Goal: Task Accomplishment & Management: Use online tool/utility

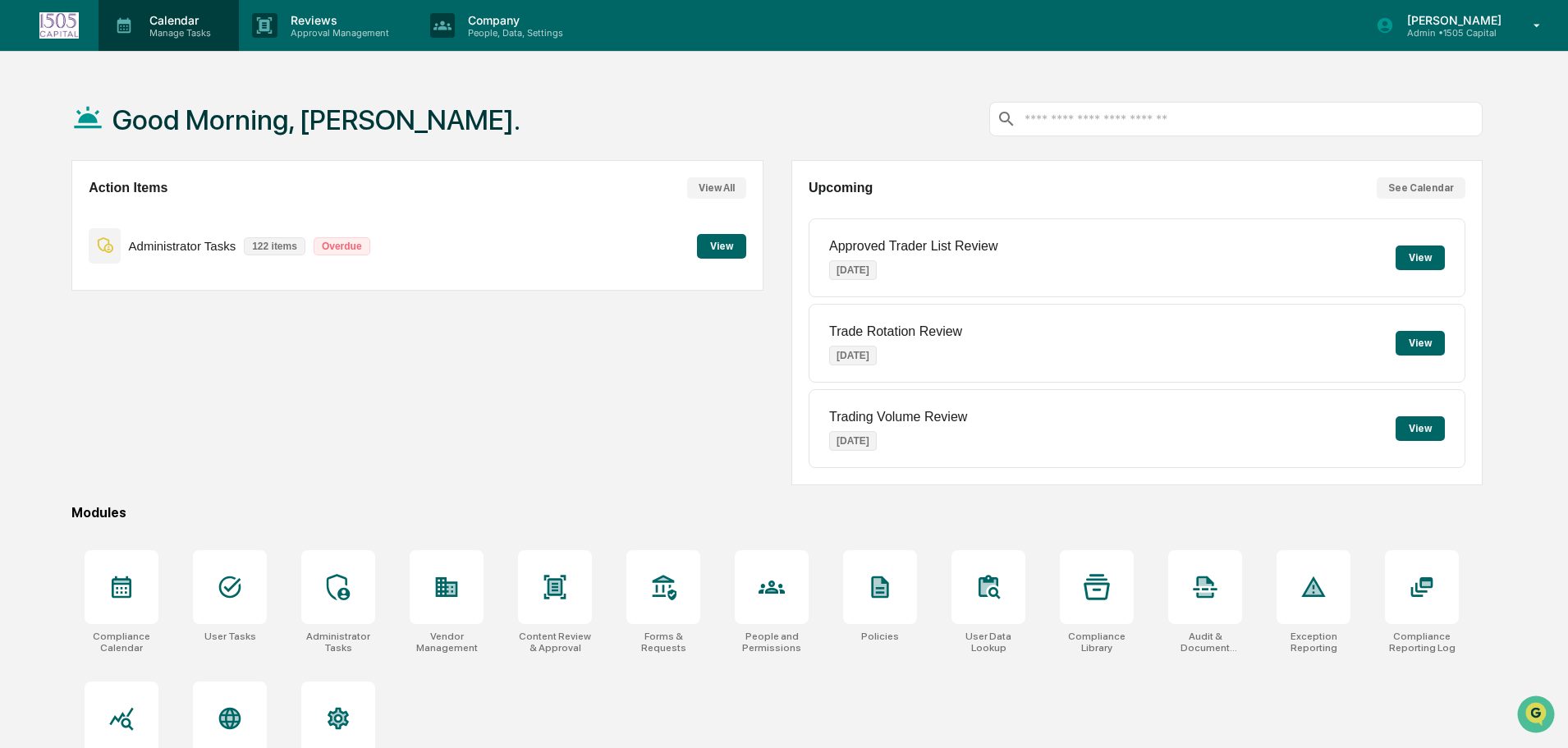
click at [191, 27] on p "Manage Tasks" at bounding box center [177, 33] width 83 height 12
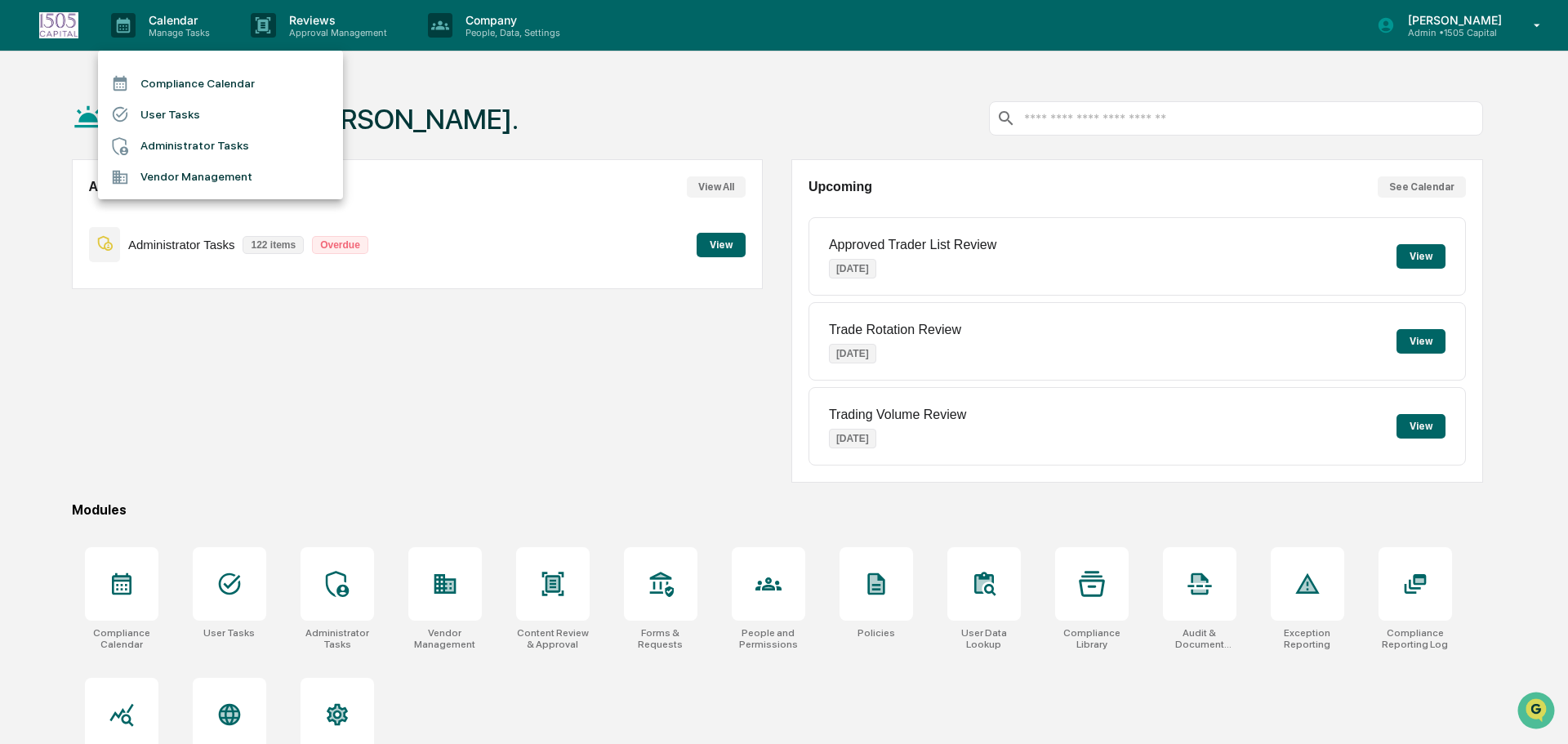
click at [193, 141] on li "Administrator Tasks" at bounding box center [220, 146] width 245 height 31
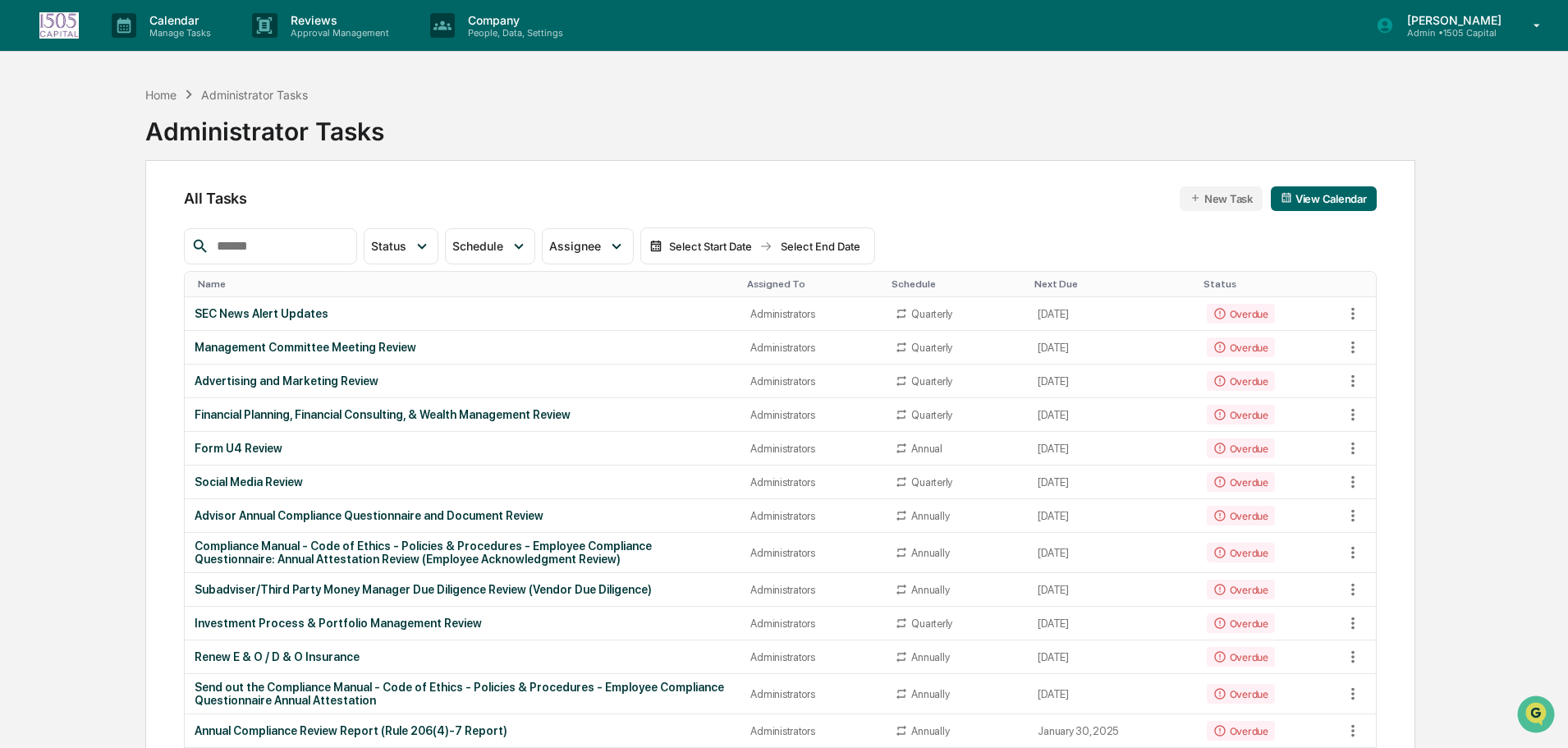
click at [318, 253] on input "text" at bounding box center [279, 246] width 139 height 21
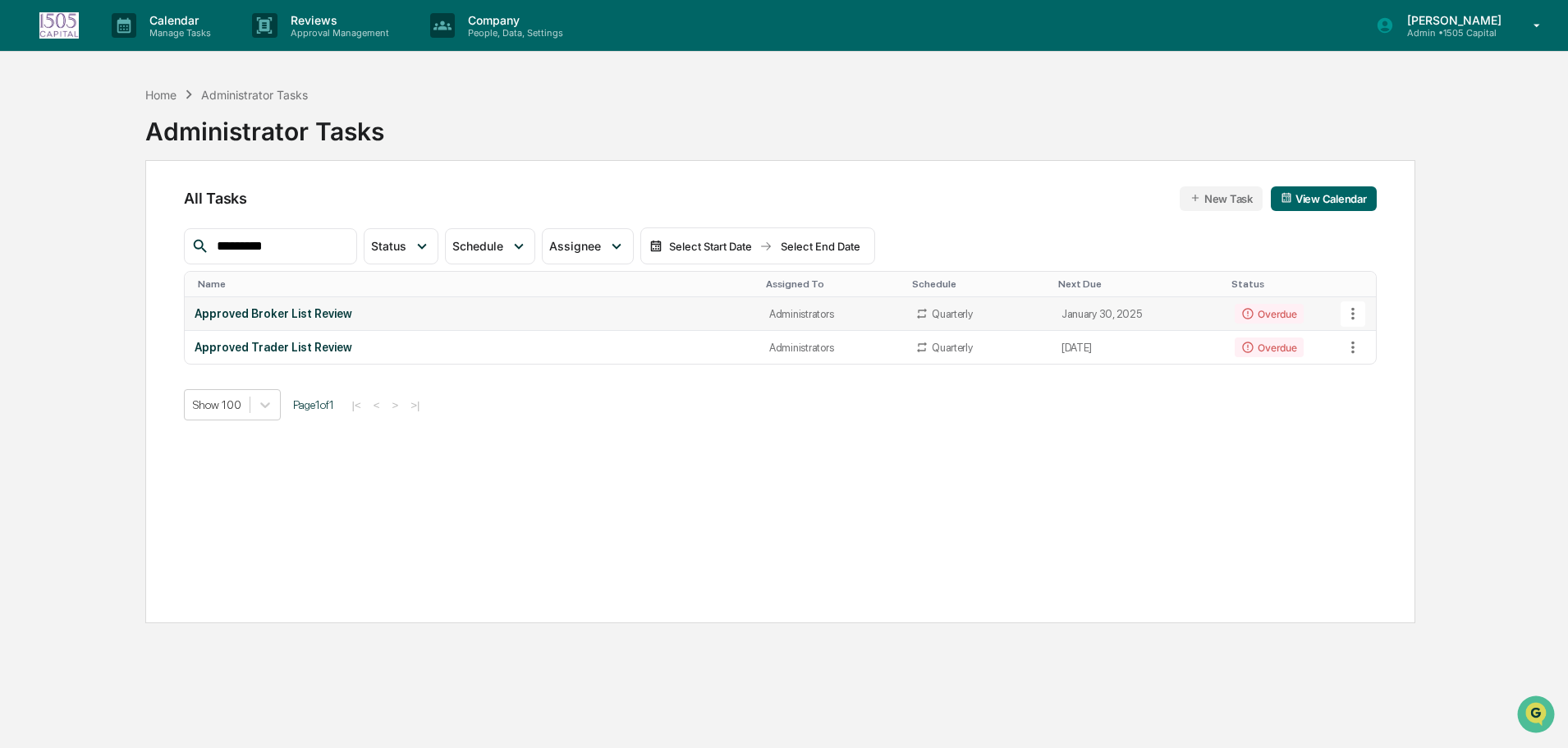
type input "********"
click at [321, 308] on div "Approved Broker List Review" at bounding box center [471, 314] width 554 height 13
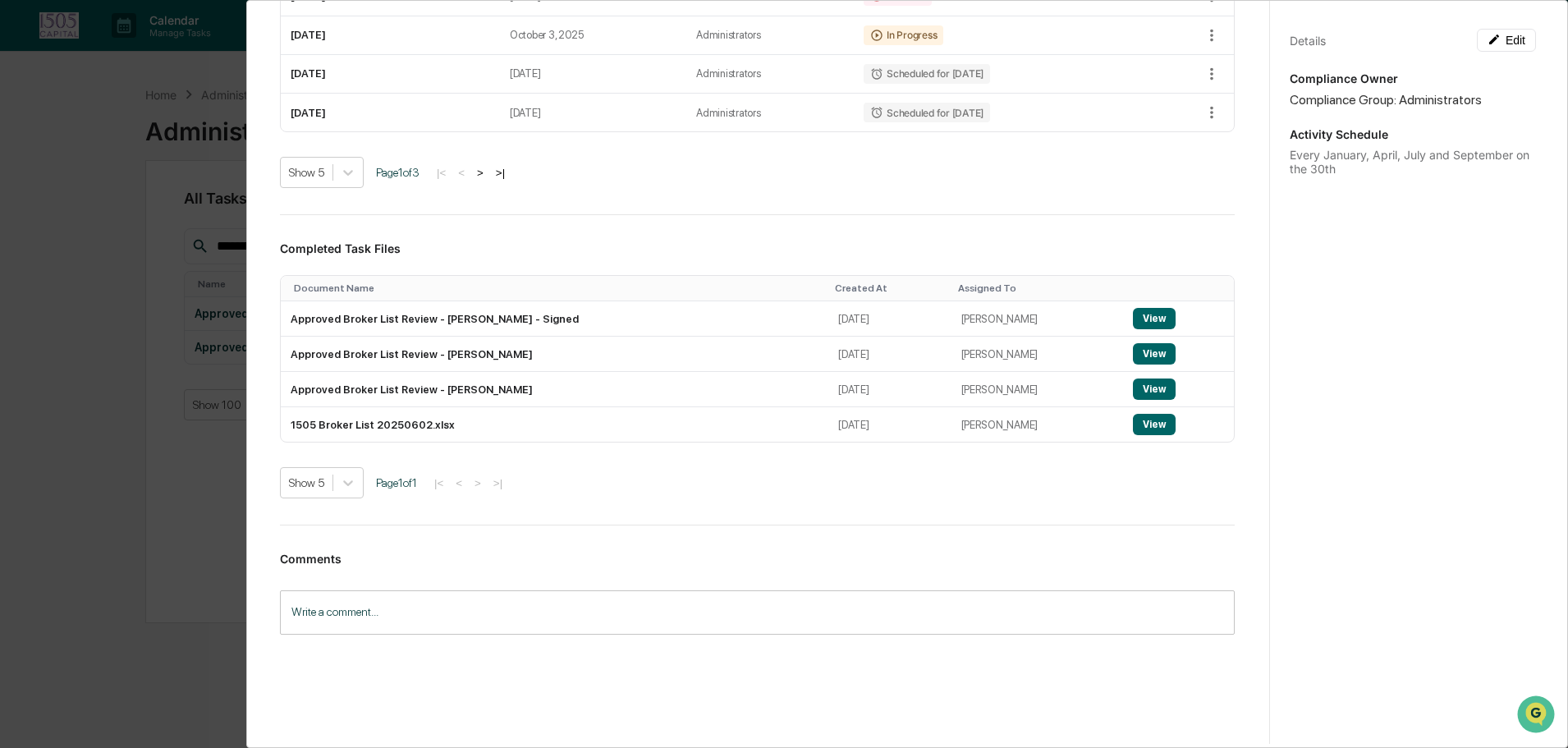
scroll to position [427, 0]
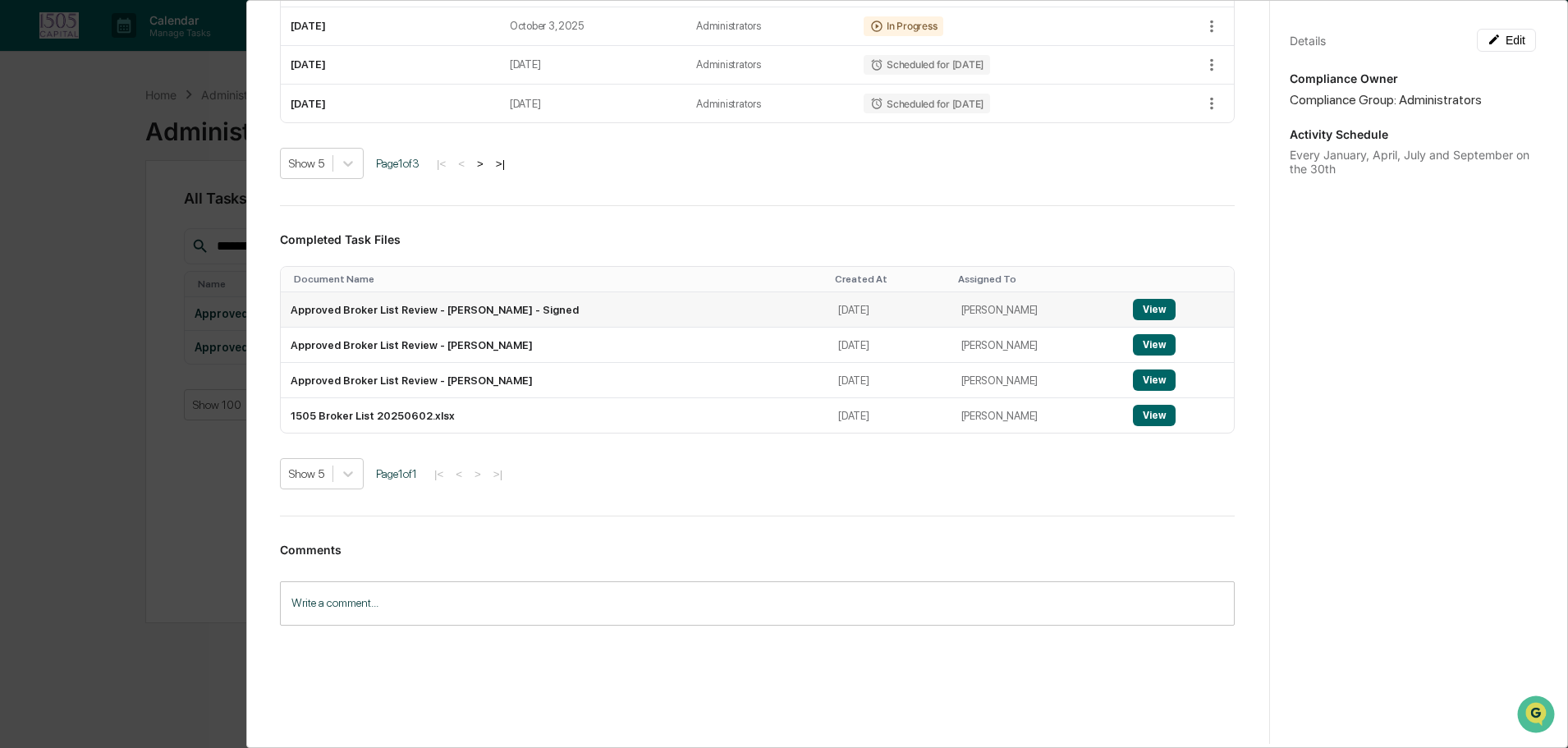
click at [1133, 312] on button "View" at bounding box center [1154, 310] width 43 height 21
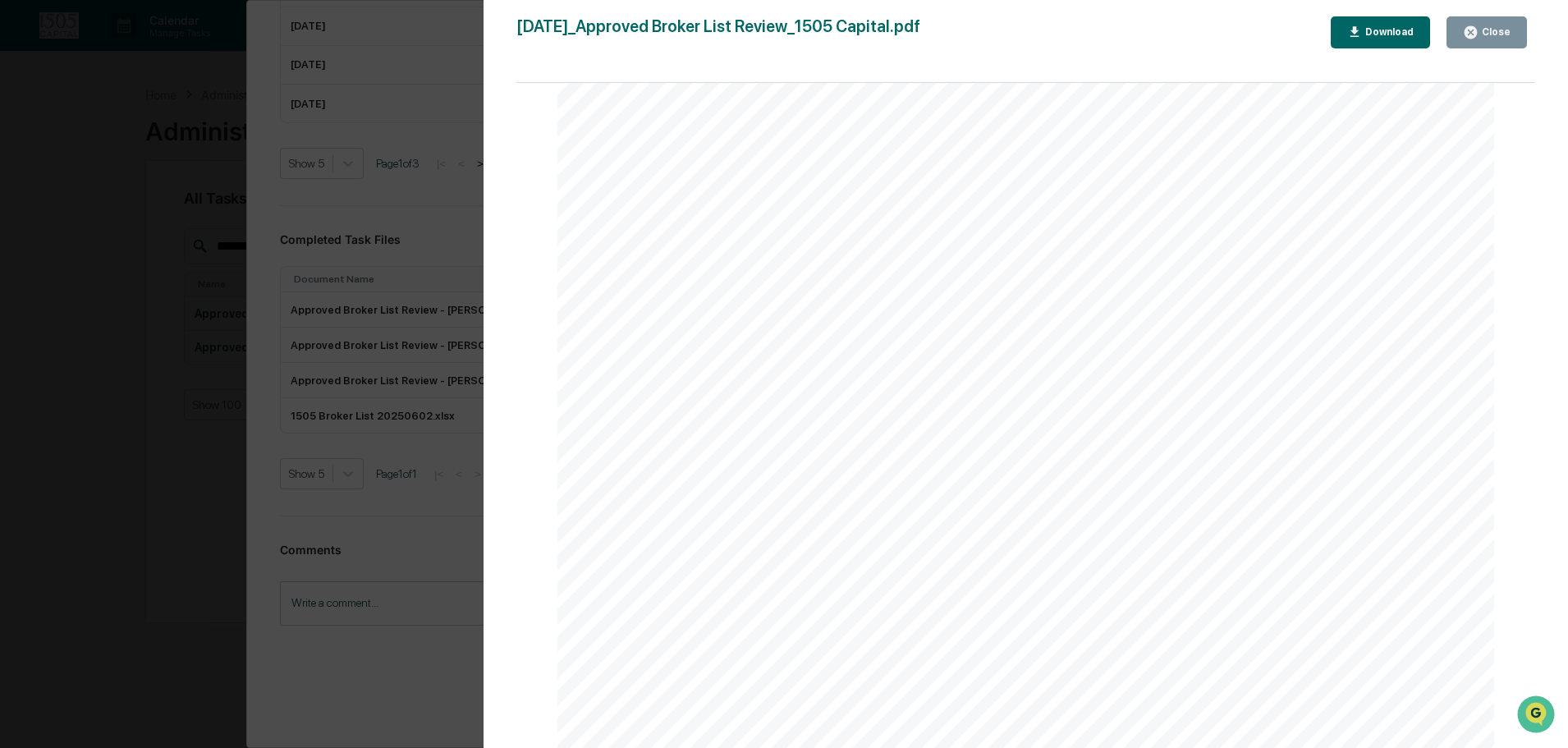
scroll to position [493, 0]
click at [1477, 32] on icon "button" at bounding box center [1470, 32] width 12 height 12
